Goal: Task Accomplishment & Management: Manage account settings

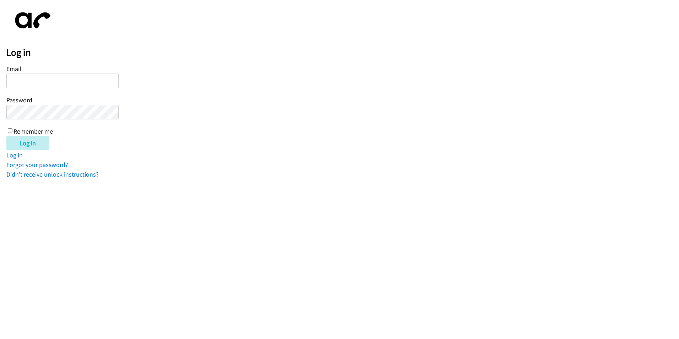
click at [110, 80] on input "Email" at bounding box center [62, 80] width 112 height 15
click at [46, 81] on input "KCOLE@LENIDINGPOINT.COM" at bounding box center [62, 80] width 112 height 15
type input "[EMAIL_ADDRESS][DOMAIN_NAME]"
click at [6, 136] on input "Log in" at bounding box center [27, 143] width 43 height 14
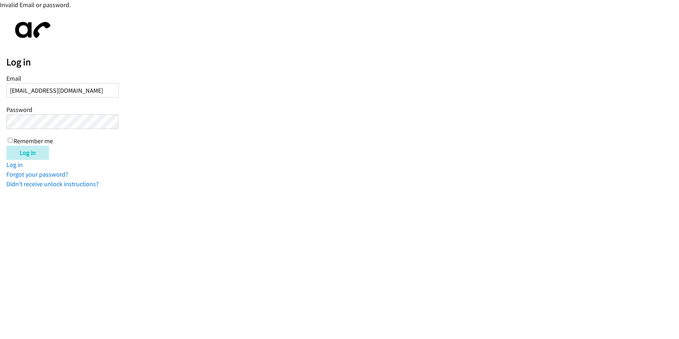
click at [6, 146] on input "Log in" at bounding box center [27, 153] width 43 height 14
